Goal: Find specific page/section: Find specific page/section

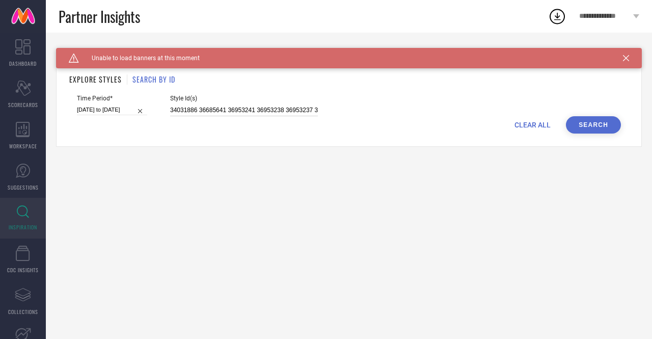
click at [276, 107] on input "34031886 36685641 36953241 36953238 36953237 36883517 34031891 36685632 3403187…" at bounding box center [244, 110] width 148 height 12
paste input "3987430 29996635 30961955 33089922 30645414 34782497 33071268 30396659 29996642…"
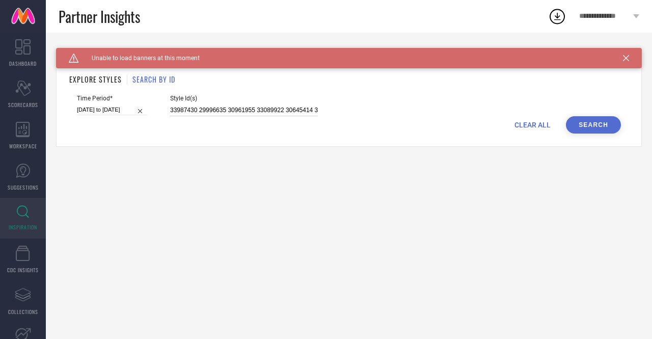
scroll to position [0, 2736]
type input "33987430 29996635 30961955 33089922 30645414 34782497 33071268 30396659 2999664…"
click at [592, 120] on button "Search" at bounding box center [593, 124] width 55 height 17
